Goal: Task Accomplishment & Management: Manage account settings

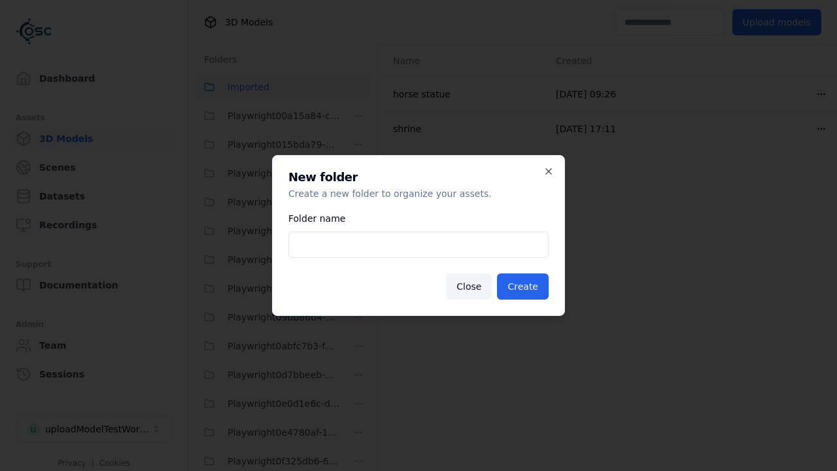
scroll to position [3739, 0]
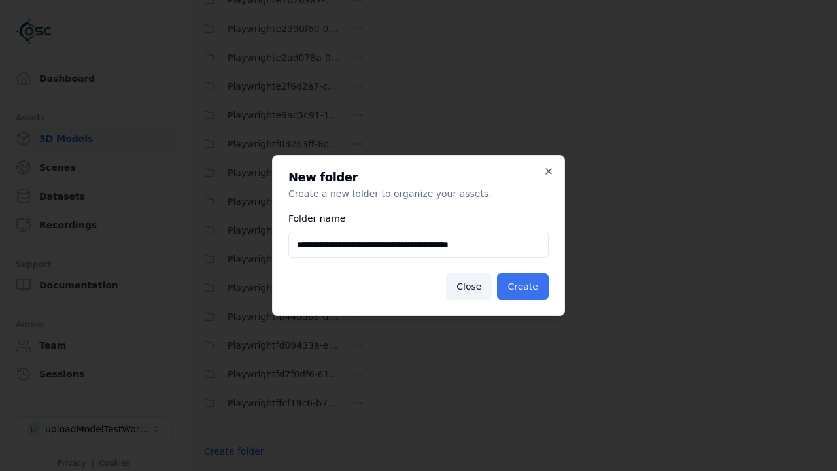
type input "**********"
click at [524, 286] on button "Create" at bounding box center [523, 286] width 52 height 26
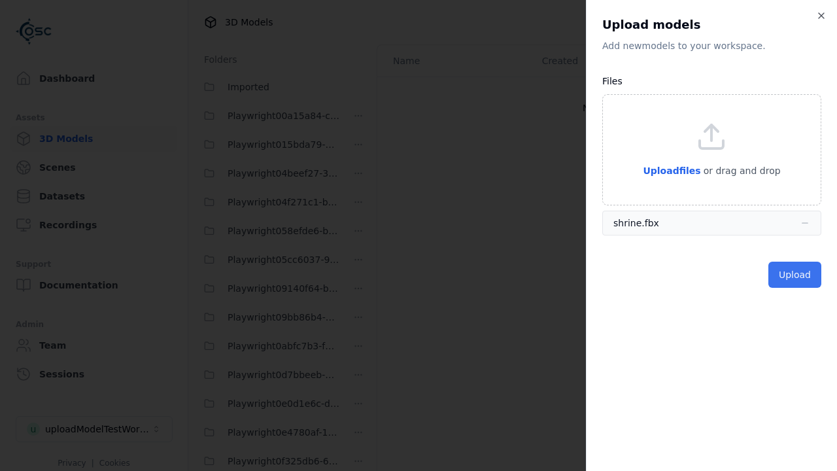
click at [795, 275] on button "Upload" at bounding box center [794, 274] width 53 height 26
